Goal: Transaction & Acquisition: Purchase product/service

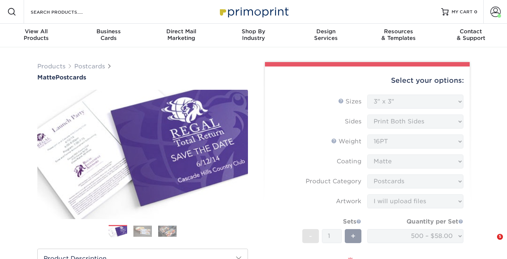
select select "3.00x3.00"
select select "9b7272e0-d6c8-4c3c-8e97-d3a1bcdab858"
select select "upload"
select select "500 – $58.00"
click at [397, 114] on form "Sizes Help Sizes Please Select 1.5" x 7" 2" x 4" 2" x 6" 2" x 7" 2" x 8" 2.12" …" at bounding box center [367, 210] width 193 height 230
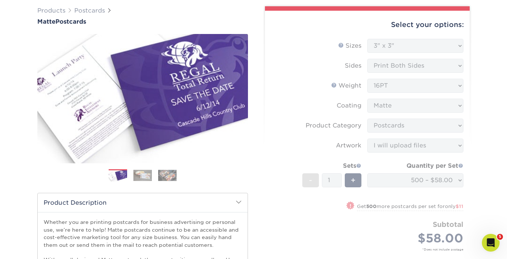
scroll to position [137, 0]
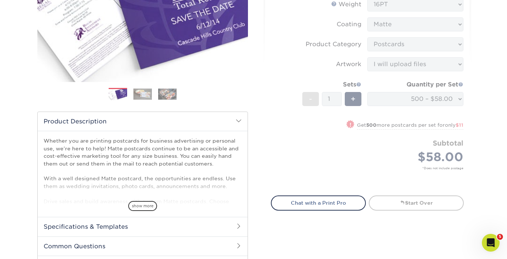
click at [359, 178] on form "Sizes Help Sizes Please Select 1.5" x 7" 2" x 4" 2" x 6" 2" x 7" 2" x 8" 2.12" …" at bounding box center [367, 72] width 193 height 230
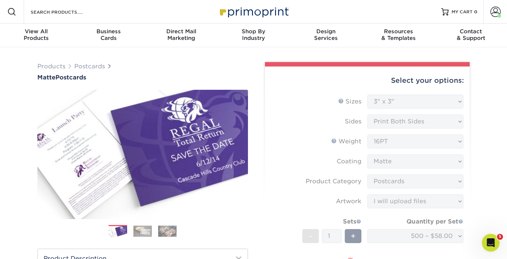
click at [359, 124] on form "Sizes Help Sizes Please Select 1.5" x 7" 2" x 4" 2" x 6" 2" x 7" 2" x 8" 2.12" …" at bounding box center [367, 210] width 193 height 230
click at [386, 106] on form "Sizes Help Sizes Please Select 1.5" x 7" 2" x 4" 2" x 6" 2" x 7" 2" x 8" 2.12" …" at bounding box center [367, 210] width 193 height 230
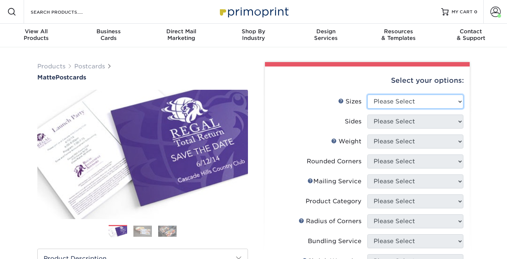
click at [395, 104] on select "Please Select 1.5" x 7" 2" x 4" 2" x 6" 2" x 7" 2" x 8" 2.12" x 5.5" 2.125" x 5…" at bounding box center [416, 102] width 96 height 14
select select "3.00x3.00"
click at [368, 95] on select "Please Select 1.5" x 7" 2" x 4" 2" x 6" 2" x 7" 2" x 8" 2.12" x 5.5" 2.125" x 5…" at bounding box center [416, 102] width 96 height 14
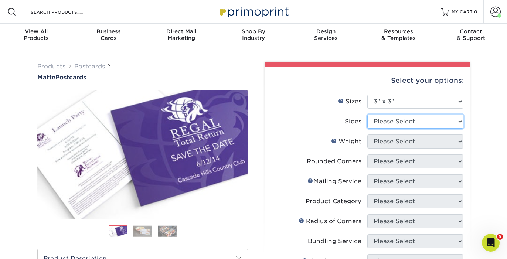
click at [377, 117] on select "Please Select Print Both Sides Print Front Only" at bounding box center [416, 122] width 96 height 14
select select "13abbda7-1d64-4f25-8bb2-c179b224825d"
click at [368, 115] on select "Please Select Print Both Sides Print Front Only" at bounding box center [416, 122] width 96 height 14
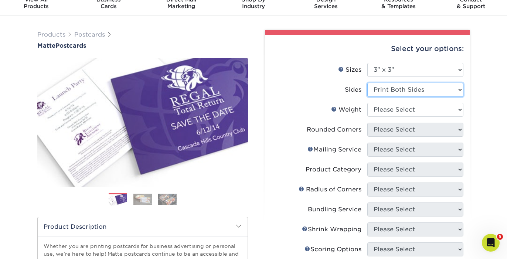
scroll to position [43, 0]
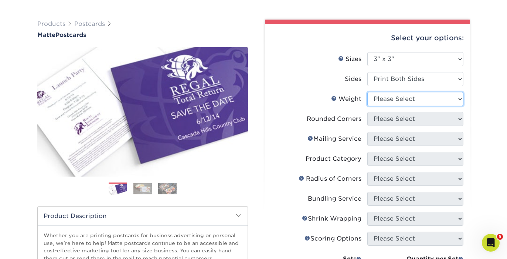
click at [390, 97] on select "Please Select 16PT 14PT" at bounding box center [416, 99] width 96 height 14
select select "16PT"
click at [368, 92] on select "Please Select 16PT 14PT" at bounding box center [416, 99] width 96 height 14
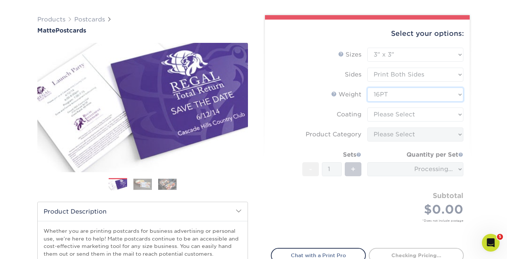
scroll to position [48, 0]
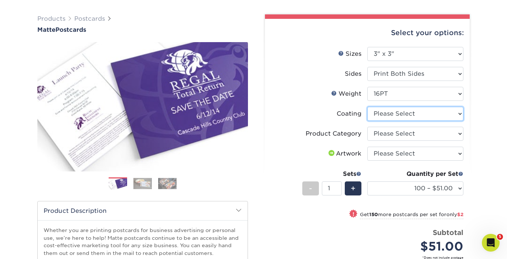
click at [407, 116] on select at bounding box center [416, 114] width 96 height 14
select select "121bb7b5-3b4d-429f-bd8d-bbf80e953313"
click at [368, 107] on select at bounding box center [416, 114] width 96 height 14
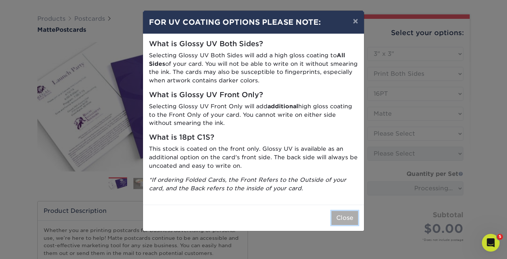
click at [350, 220] on button "Close" at bounding box center [345, 218] width 27 height 14
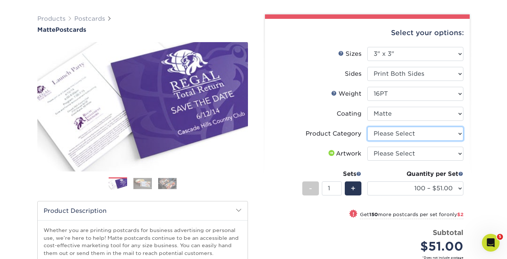
click at [398, 132] on select "Please Select Postcards" at bounding box center [416, 134] width 96 height 14
select select "9b7272e0-d6c8-4c3c-8e97-d3a1bcdab858"
click at [368, 127] on select "Please Select Postcards" at bounding box center [416, 134] width 96 height 14
click at [402, 162] on li "Artwork Please Select I will upload files I need a design - $150" at bounding box center [367, 157] width 192 height 20
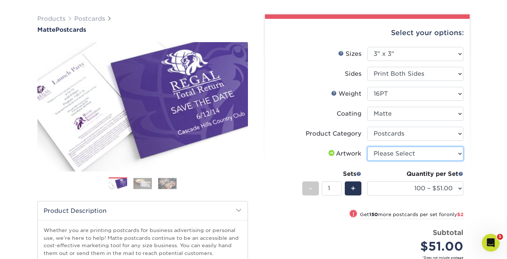
click at [400, 159] on select "Please Select I will upload files I need a design - $150" at bounding box center [416, 154] width 96 height 14
select select "upload"
click at [368, 147] on select "Please Select I will upload files I need a design - $150" at bounding box center [416, 154] width 96 height 14
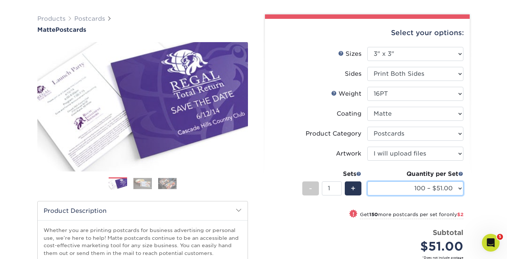
click at [433, 195] on select "100 – $51.00 250 – $53.00 500 – $58.00 1000 – $69.00 2500 – $111.00 5000 – $169…" at bounding box center [416, 189] width 96 height 14
select select "500 – $58.00"
click at [368, 182] on select "100 – $51.00 250 – $53.00 500 – $58.00 1000 – $69.00 2500 – $111.00 5000 – $169…" at bounding box center [416, 189] width 96 height 14
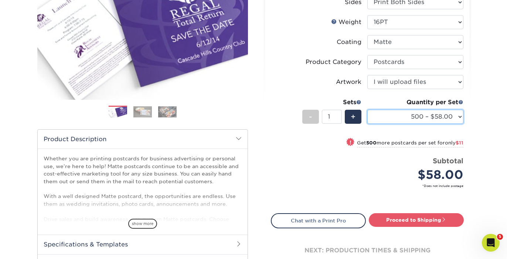
scroll to position [131, 0]
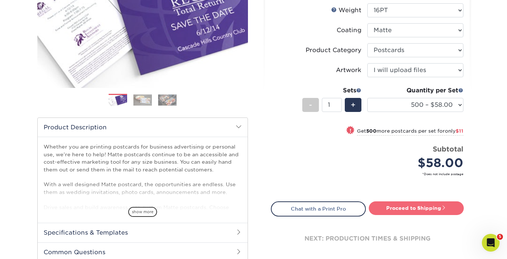
click at [426, 207] on link "Proceed to Shipping" at bounding box center [416, 208] width 95 height 13
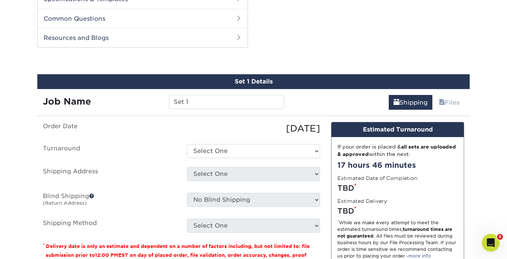
scroll to position [376, 0]
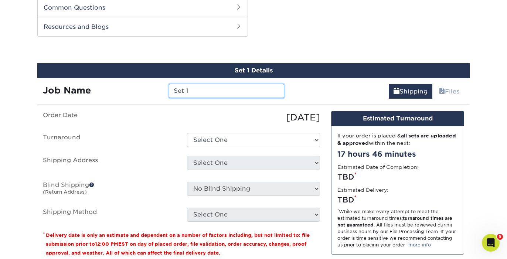
click at [204, 85] on input "Set 1" at bounding box center [226, 91] width 115 height 14
type input "Kids Cards"
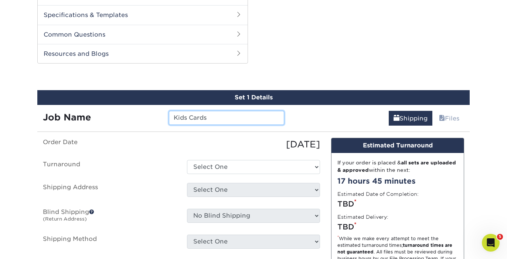
scroll to position [366, 0]
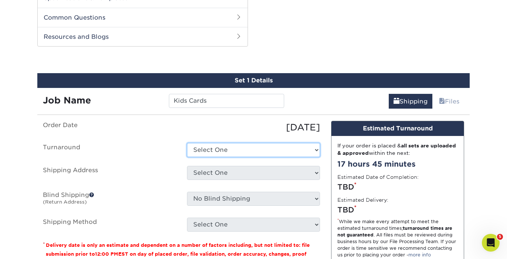
click at [254, 151] on select "Select One 2-4 Business Days 2 Day Next Business Day" at bounding box center [253, 150] width 133 height 14
select select "0eefc7f1-4ebc-4bbb-9297-1f6e120506d0"
click at [187, 143] on select "Select One 2-4 Business Days 2 Day Next Business Day" at bounding box center [253, 150] width 133 height 14
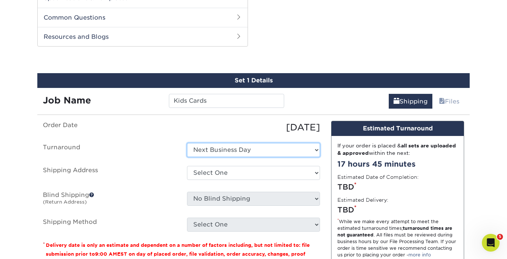
scroll to position [367, 0]
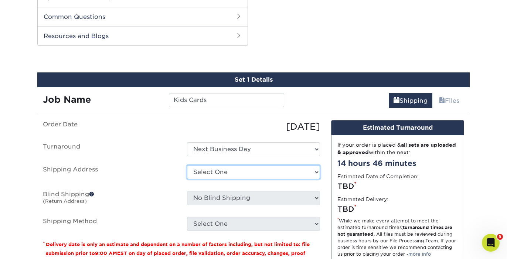
click at [254, 172] on select "Select One Tribe YTH Postcards + Add New Address" at bounding box center [253, 172] width 133 height 14
select select "225575"
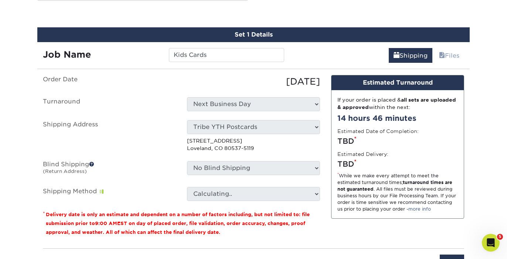
scroll to position [418, 0]
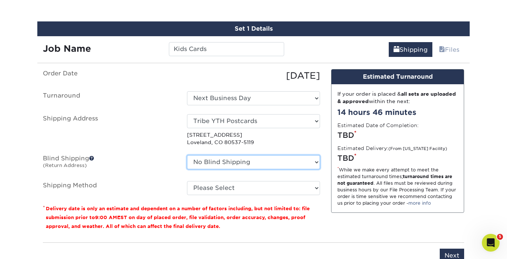
click at [230, 159] on select "No Blind Shipping Tribe YTH Postcards + Add New Address" at bounding box center [253, 162] width 133 height 14
select select "225575"
click at [187, 155] on select "No Blind Shipping Tribe YTH Postcards + Add New Address" at bounding box center [253, 162] width 133 height 14
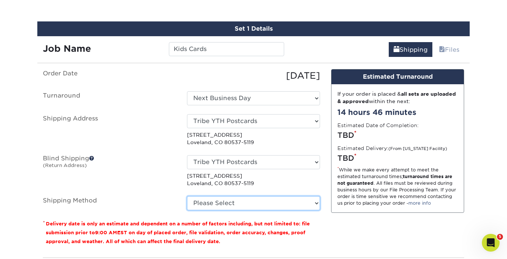
click at [249, 198] on select "Please Select Ground Shipping (+$17.82) 3 Day Shipping Service (+$21.07) 2 Day …" at bounding box center [253, 203] width 133 height 14
select select "03"
click at [187, 196] on select "Please Select Ground Shipping (+$17.82) 3 Day Shipping Service (+$21.07) 2 Day …" at bounding box center [253, 203] width 133 height 14
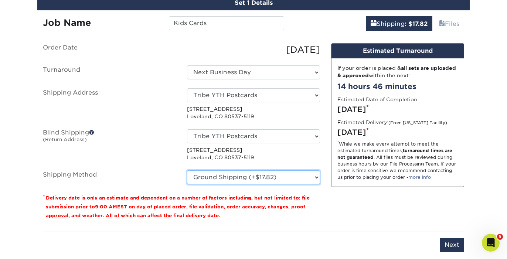
scroll to position [449, 0]
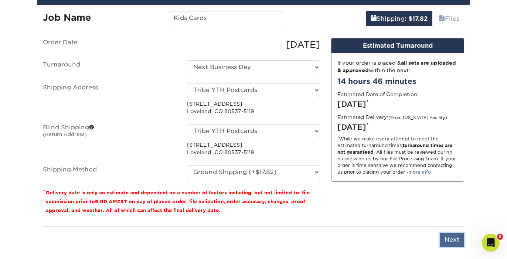
click at [455, 238] on input "Next" at bounding box center [452, 240] width 24 height 14
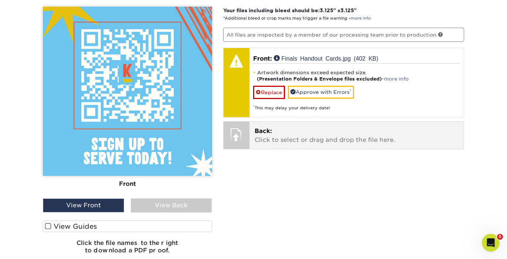
scroll to position [477, 0]
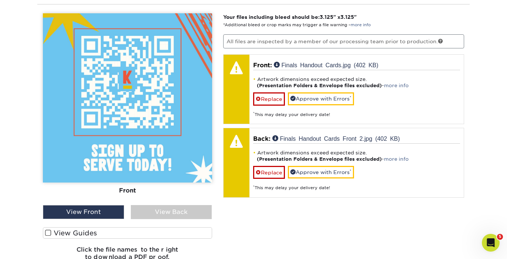
click at [175, 149] on img at bounding box center [127, 97] width 169 height 169
click at [179, 206] on div "View Back" at bounding box center [171, 212] width 81 height 14
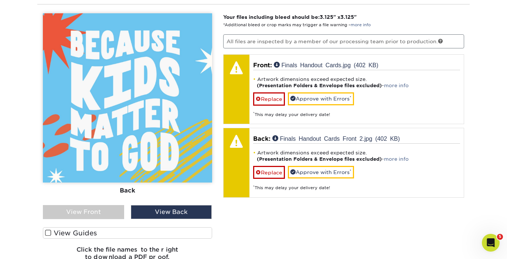
click at [110, 210] on div "View Front" at bounding box center [83, 212] width 81 height 14
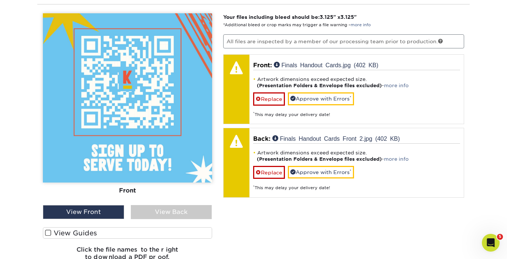
click at [143, 213] on div "View Back" at bounding box center [171, 212] width 81 height 14
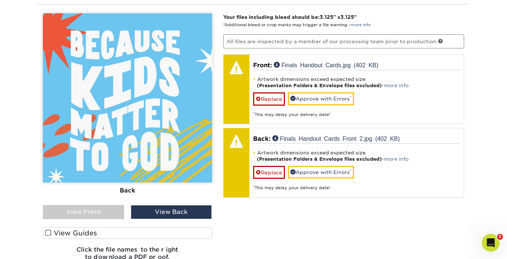
click at [114, 213] on div "View Front" at bounding box center [83, 212] width 81 height 14
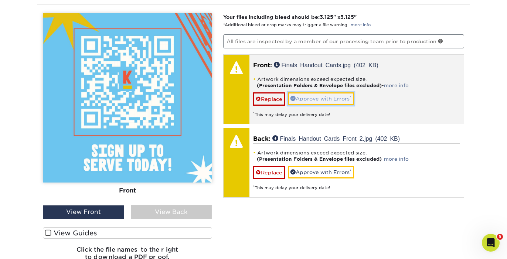
click at [323, 99] on link "Approve with Errors *" at bounding box center [321, 98] width 66 height 13
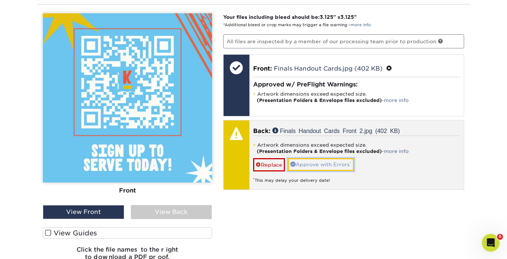
click at [328, 163] on link "Approve with Errors *" at bounding box center [321, 164] width 66 height 13
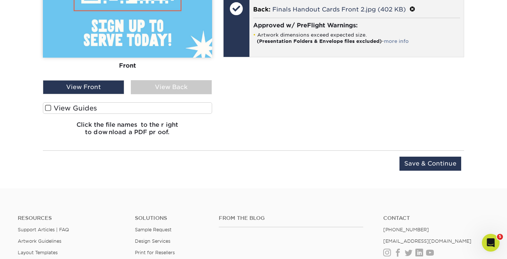
scroll to position [609, 0]
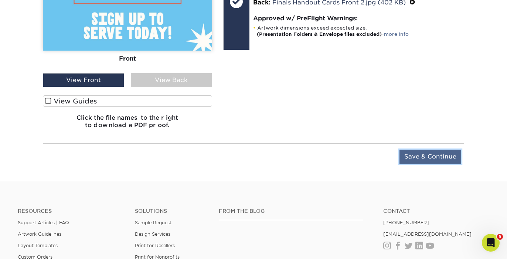
click at [443, 154] on input "Save & Continue" at bounding box center [431, 157] width 62 height 14
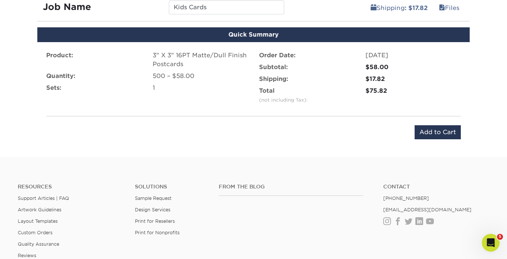
scroll to position [475, 0]
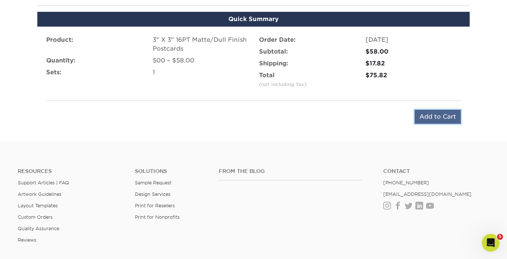
click at [438, 120] on input "Add to Cart" at bounding box center [438, 117] width 46 height 14
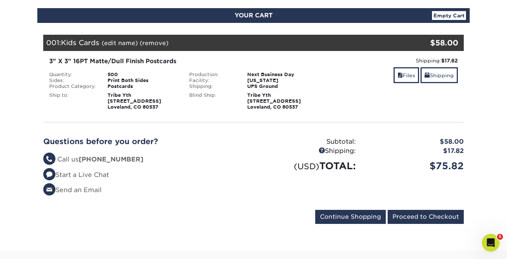
scroll to position [77, 0]
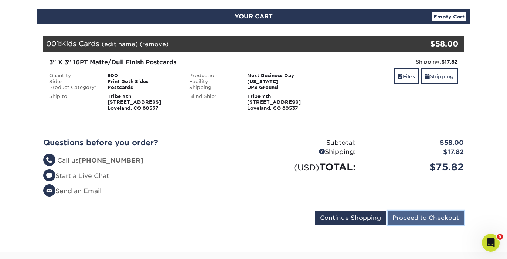
click at [441, 221] on input "Proceed to Checkout" at bounding box center [426, 218] width 76 height 14
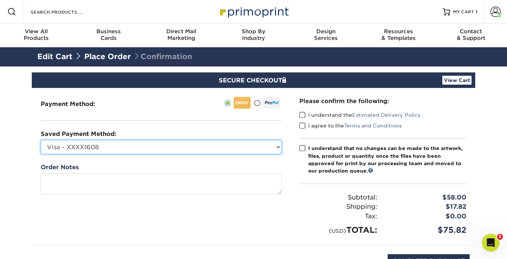
click at [243, 142] on select "Visa - XXXX1608 Visa - XXXX9544 Visa - XXXX8243 Visa - XXXX7872 Visa - XXXX4184…" at bounding box center [161, 147] width 241 height 14
select select "75680"
click at [41, 140] on select "Visa - XXXX1608 Visa - XXXX9544 Visa - XXXX8243 Visa - XXXX7872 Visa - XXXX4184…" at bounding box center [161, 147] width 241 height 14
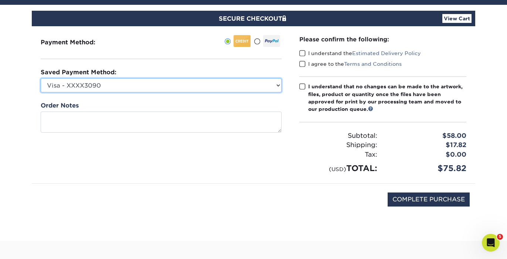
scroll to position [53, 0]
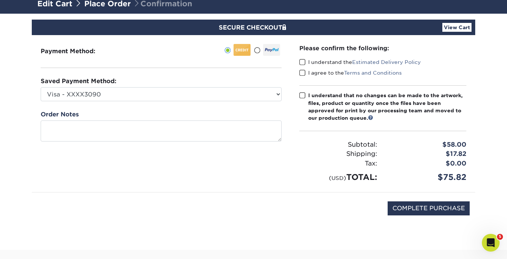
click at [303, 67] on div "I understand the Estimated Delivery Policy" at bounding box center [383, 63] width 167 height 10
click at [303, 64] on span at bounding box center [303, 62] width 6 height 7
click at [0, 0] on input "I understand the Estimated Delivery Policy" at bounding box center [0, 0] width 0 height 0
click at [304, 72] on span at bounding box center [303, 73] width 6 height 7
click at [0, 0] on input "I agree to the Terms and Conditions" at bounding box center [0, 0] width 0 height 0
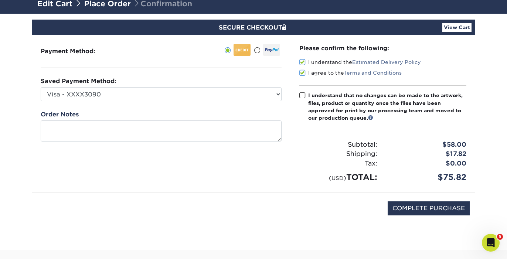
click at [303, 94] on span at bounding box center [303, 95] width 6 height 7
click at [0, 0] on input "I understand that no changes can be made to the artwork, files, product or quan…" at bounding box center [0, 0] width 0 height 0
click at [440, 207] on input "COMPLETE PURCHASE" at bounding box center [429, 209] width 82 height 14
type input "PROCESSING, PLEASE WAIT..."
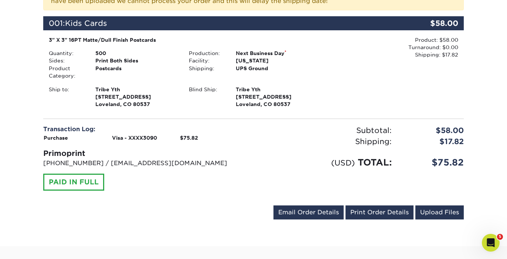
scroll to position [177, 0]
